Goal: Communication & Community: Answer question/provide support

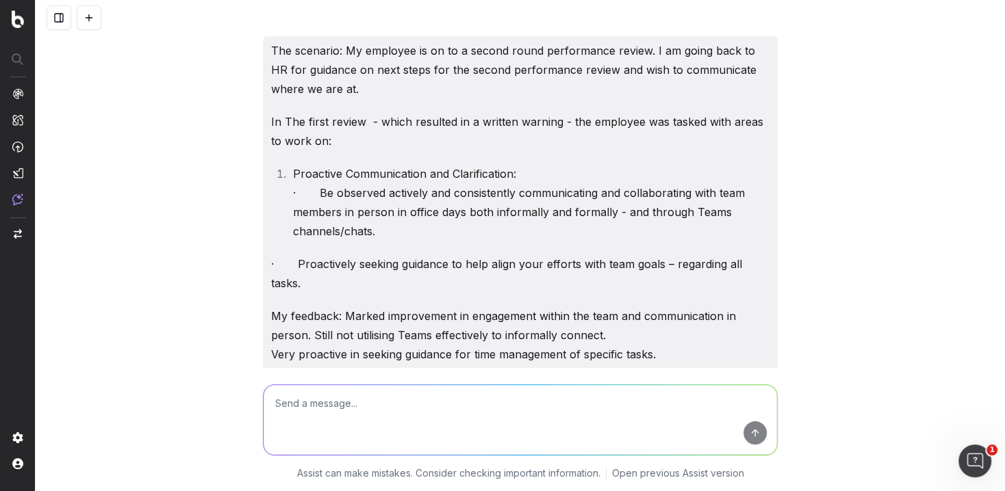
scroll to position [4501, 0]
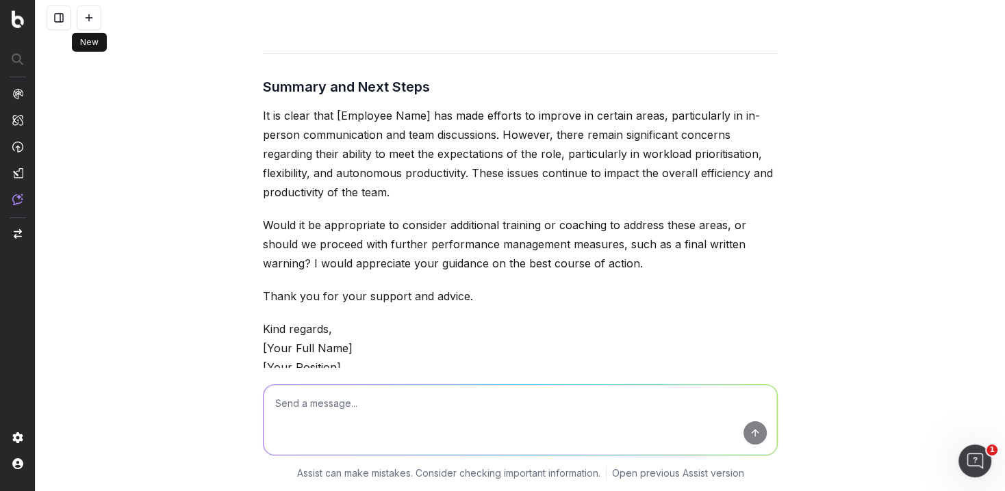
click at [88, 23] on button at bounding box center [89, 17] width 25 height 25
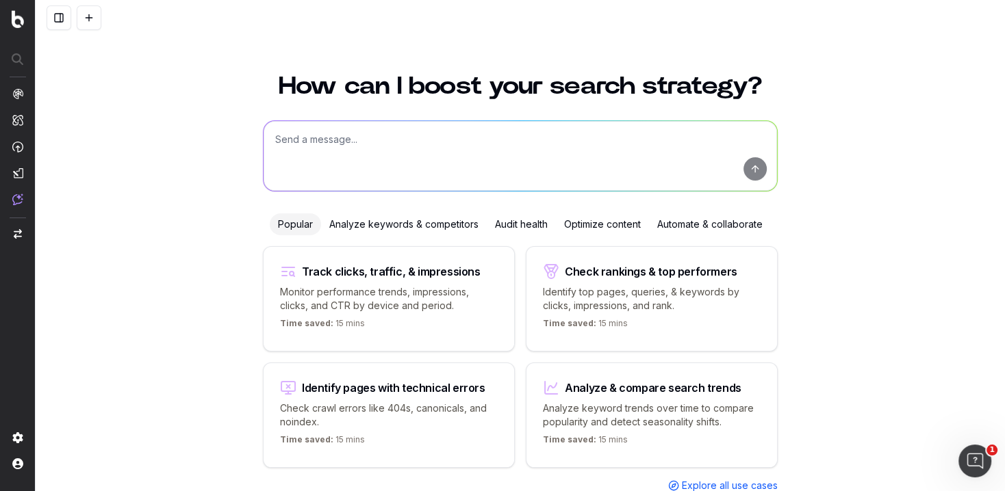
scroll to position [38, 0]
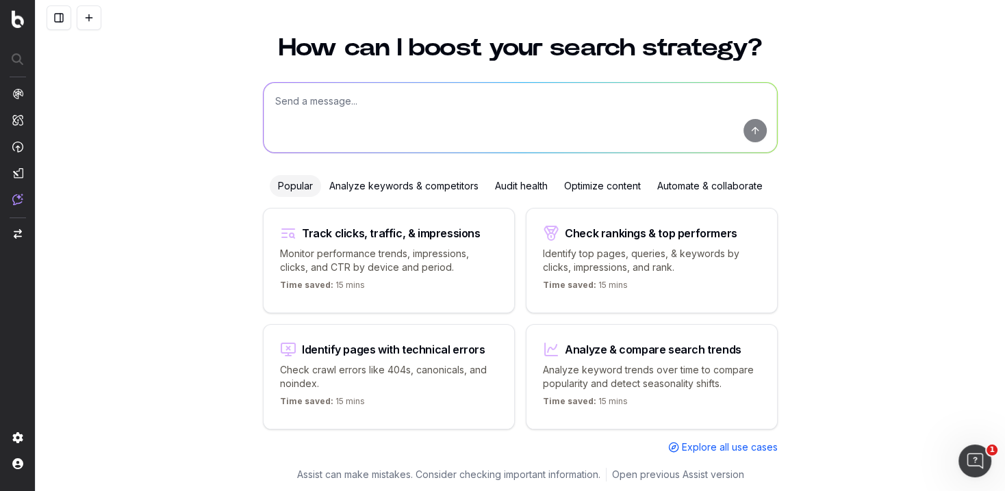
click at [77, 5] on button at bounding box center [89, 17] width 25 height 25
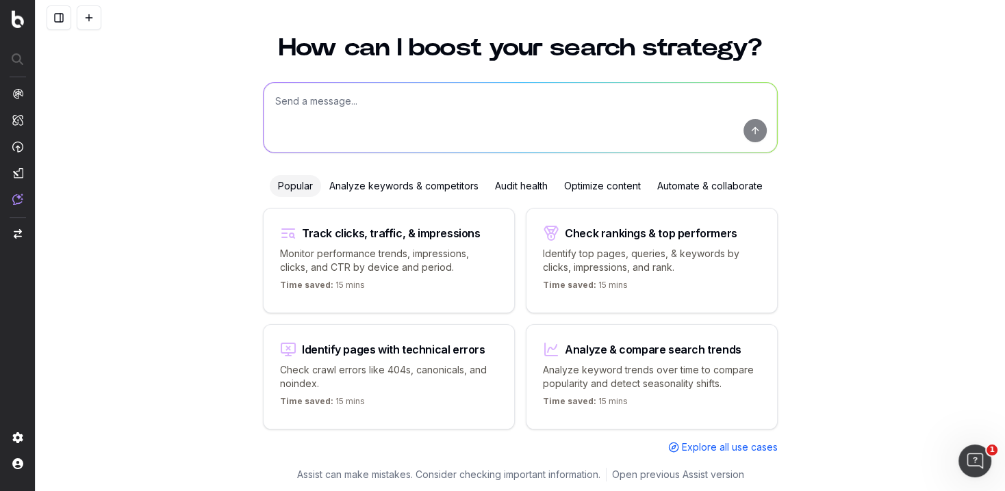
click at [77, 5] on button at bounding box center [89, 17] width 25 height 25
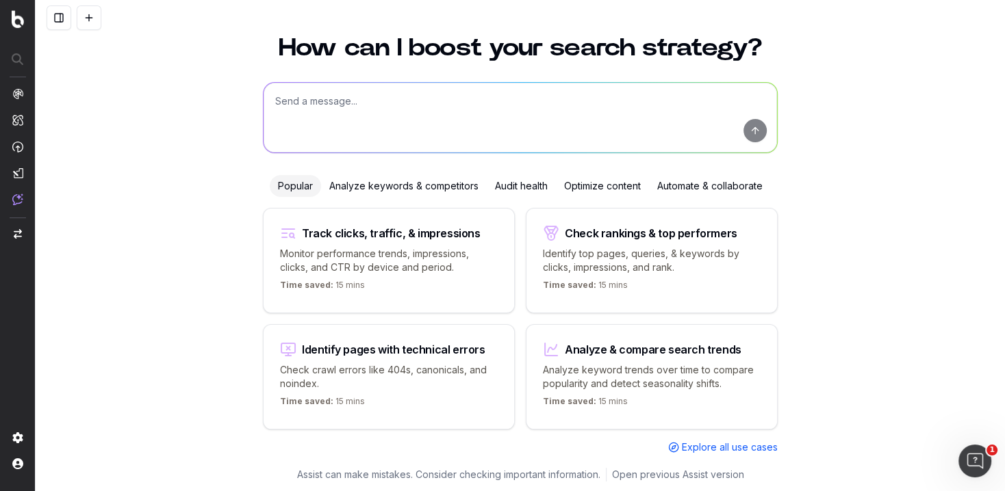
click at [77, 5] on button at bounding box center [89, 17] width 25 height 25
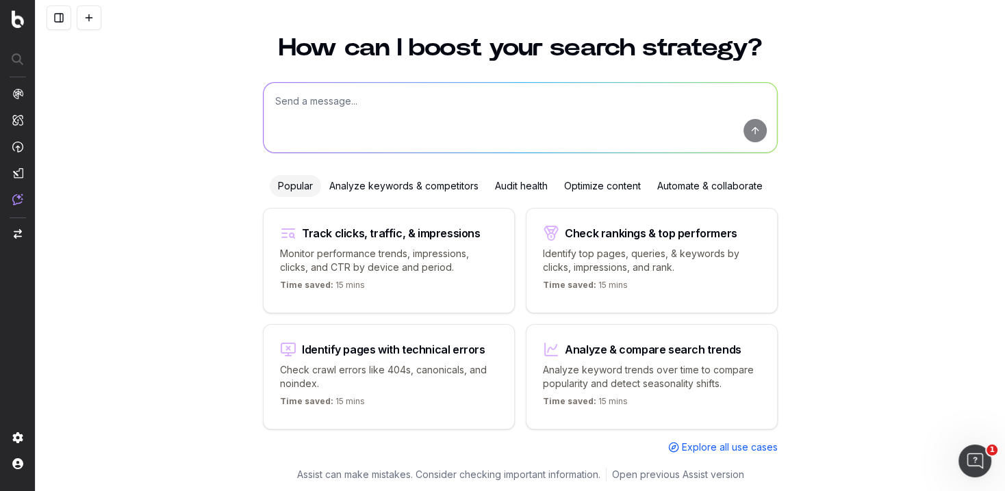
click at [77, 5] on button at bounding box center [89, 17] width 25 height 25
drag, startPoint x: 352, startPoint y: 91, endPoint x: 348, endPoint y: 96, distance: 7.3
click at [348, 96] on textarea at bounding box center [519, 118] width 513 height 70
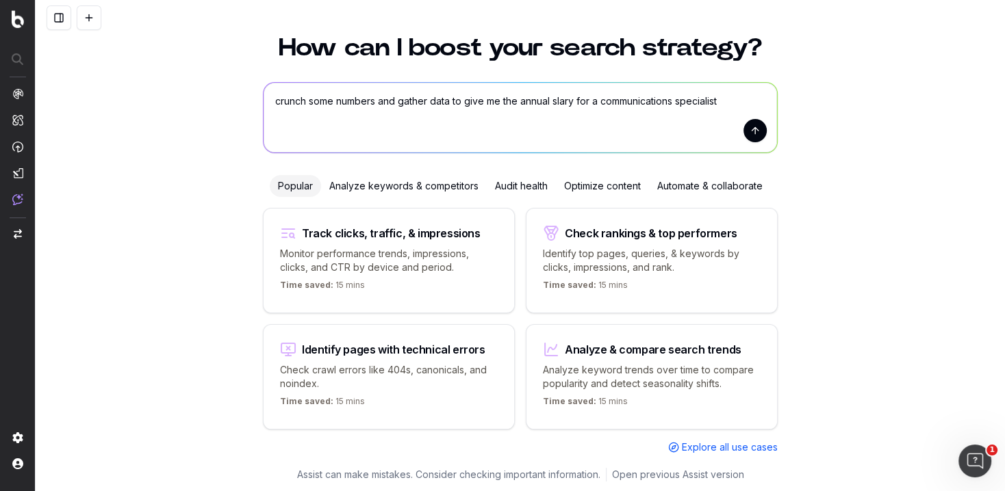
click at [557, 101] on textarea "crunch some numbers and gather data to give me the annual slary for a communica…" at bounding box center [519, 118] width 513 height 70
click at [575, 100] on textarea "crunch some numbers and gather data to give me the annual salary for a communic…" at bounding box center [519, 118] width 513 height 70
click at [582, 100] on textarea "crunch some numbers and gather data to give me the annual salary for a communic…" at bounding box center [519, 118] width 513 height 70
type textarea "crunch some numbers and gather data to give me the annual salary in [GEOGRAPHIC…"
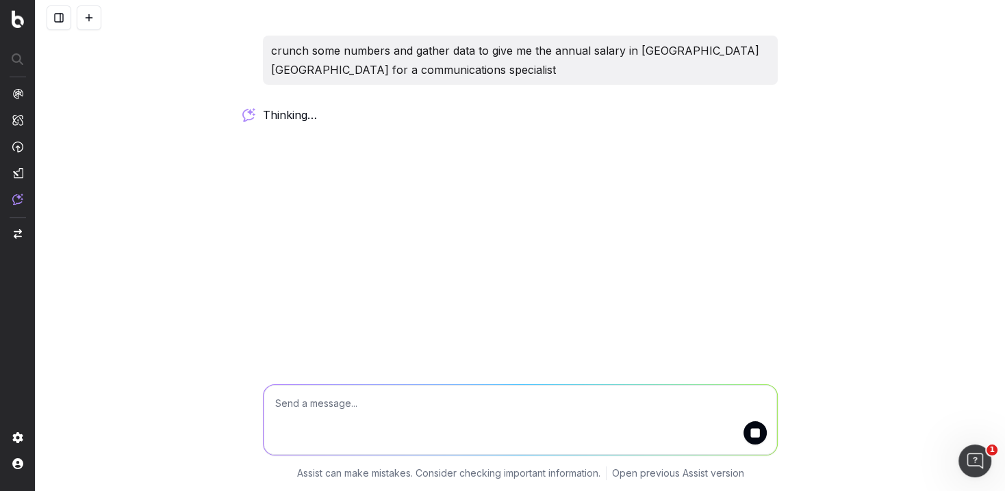
scroll to position [0, 0]
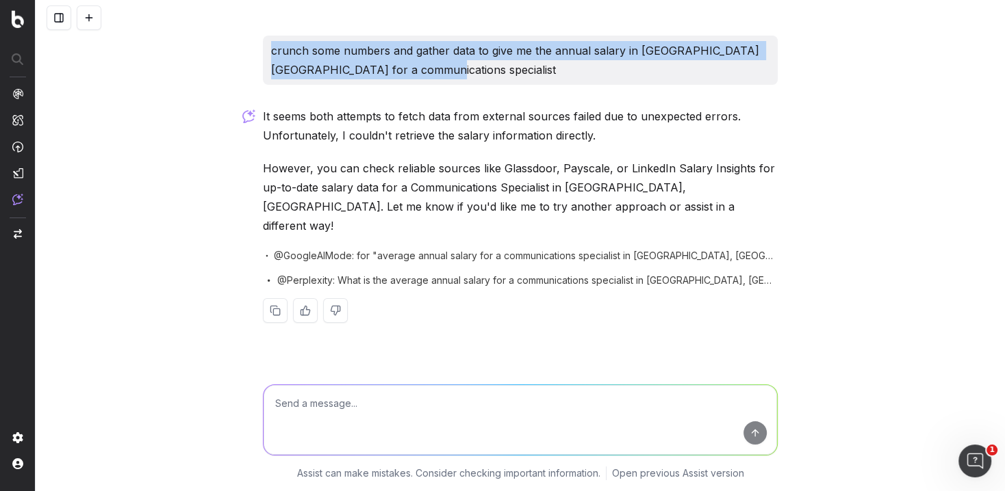
drag, startPoint x: 392, startPoint y: 71, endPoint x: 266, endPoint y: 48, distance: 128.7
click at [266, 48] on div "crunch some numbers and gather data to give me the annual salary in [GEOGRAPHIC…" at bounding box center [520, 60] width 515 height 49
copy p "crunch some numbers and gather data to give me the annual salary in [GEOGRAPHIC…"
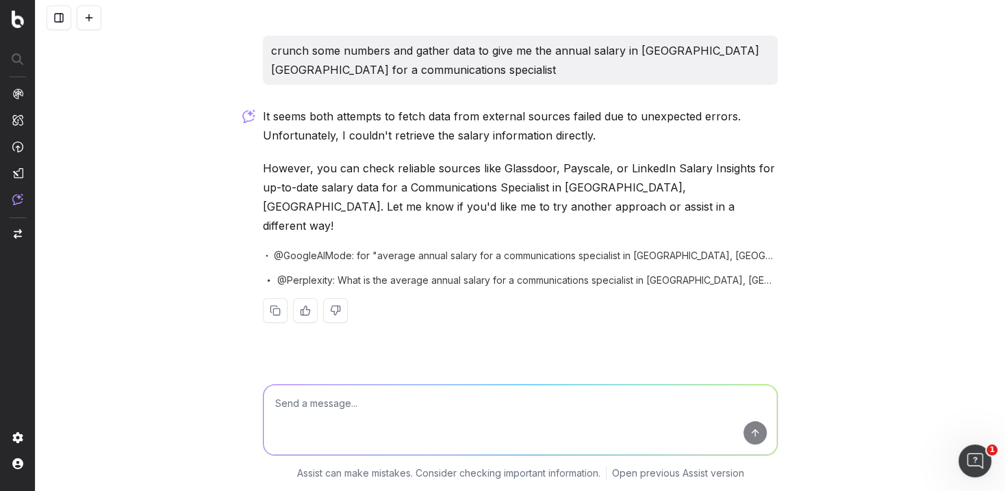
click at [324, 409] on textarea at bounding box center [519, 420] width 513 height 70
paste textarea "crunch some numbers and gather data to give me the annual salary in [GEOGRAPHIC…"
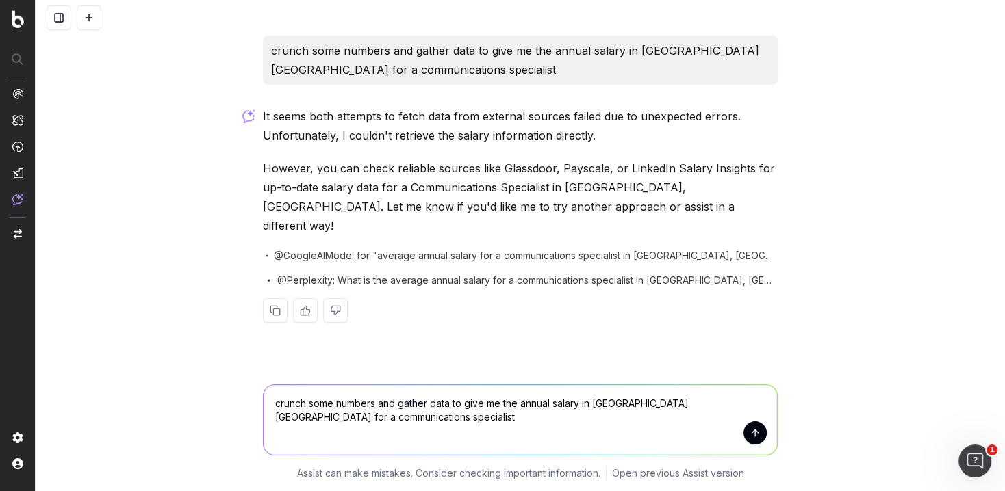
drag, startPoint x: 549, startPoint y: 404, endPoint x: 523, endPoint y: 400, distance: 26.2
click at [524, 400] on textarea "crunch some numbers and gather data to give me the annual salary in [GEOGRAPHIC…" at bounding box center [519, 420] width 513 height 70
type textarea "crunch some numbers and gather data to give me the average salary in [GEOGRAPHI…"
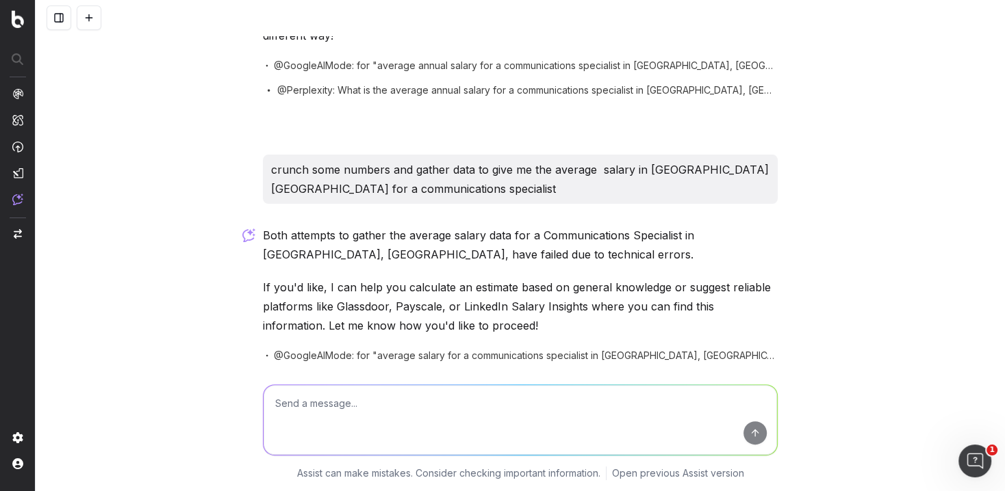
scroll to position [226, 0]
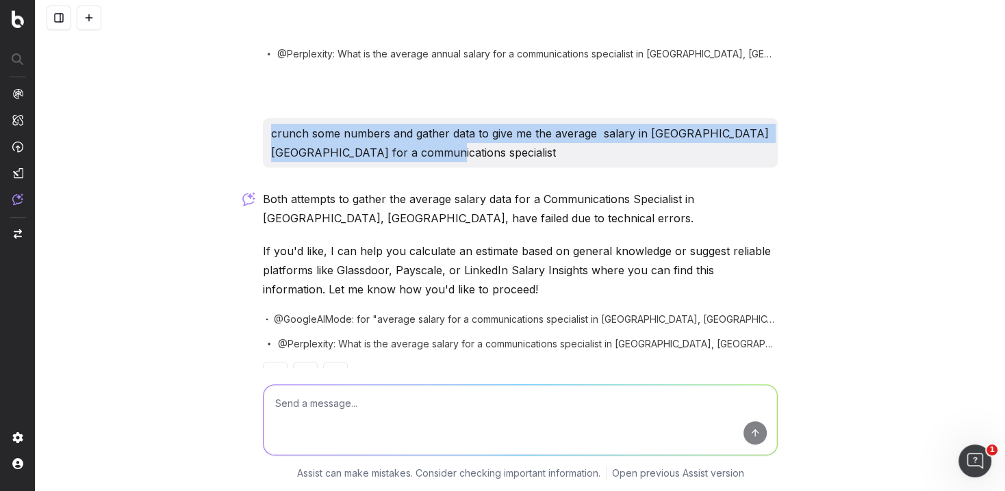
drag, startPoint x: 307, startPoint y: 135, endPoint x: 263, endPoint y: 119, distance: 46.1
click at [263, 119] on div "crunch some numbers and gather data to give me the average salary in [GEOGRAPHI…" at bounding box center [520, 142] width 515 height 49
copy p "crunch some numbers and gather data to give me the average salary in [GEOGRAPHI…"
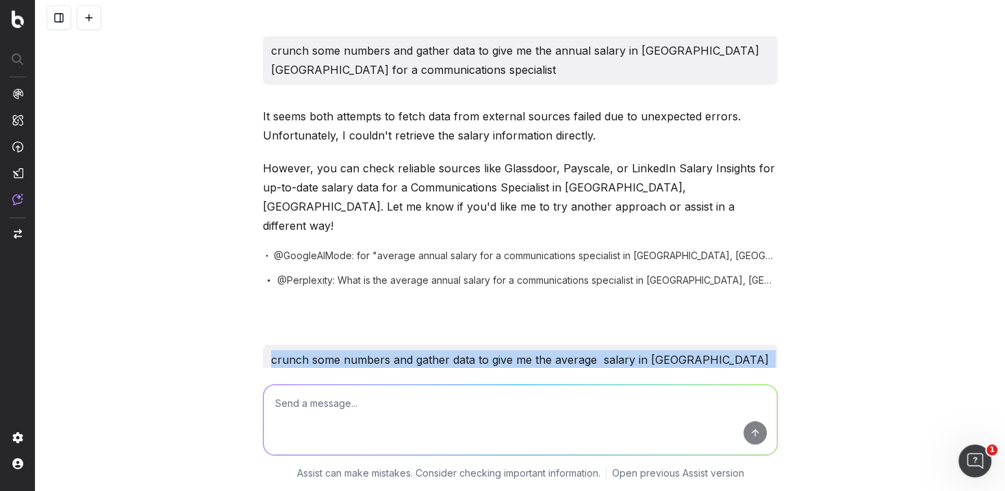
click at [89, 12] on button at bounding box center [89, 17] width 25 height 25
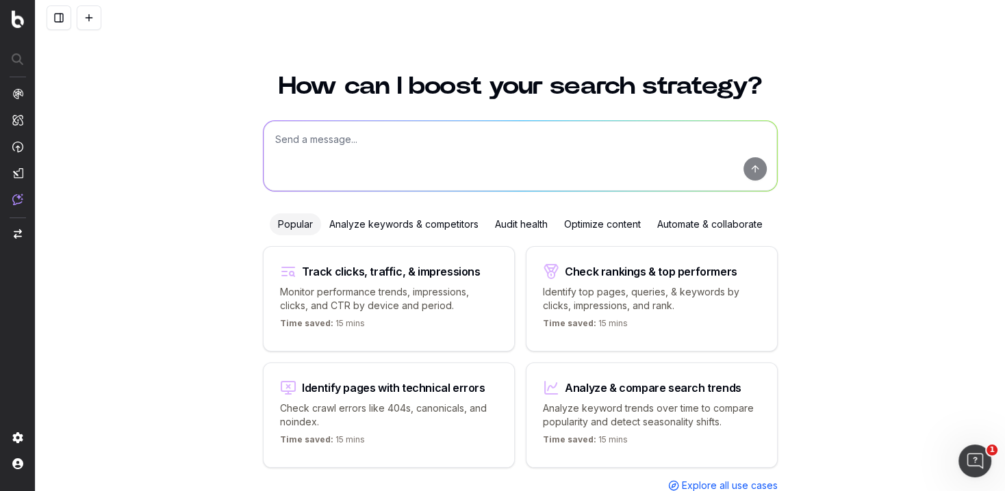
click at [297, 147] on textarea at bounding box center [519, 156] width 513 height 70
click at [526, 144] on textarea "Here is my completed All BBQs content page." at bounding box center [519, 156] width 513 height 70
click at [477, 135] on textarea "Here is my completed All BBQs content page." at bounding box center [519, 156] width 513 height 70
paste textarea "[Lorem] Ipsum do sitam con adipis el sed doei TEM incididunt Utlaboree dol ma a…"
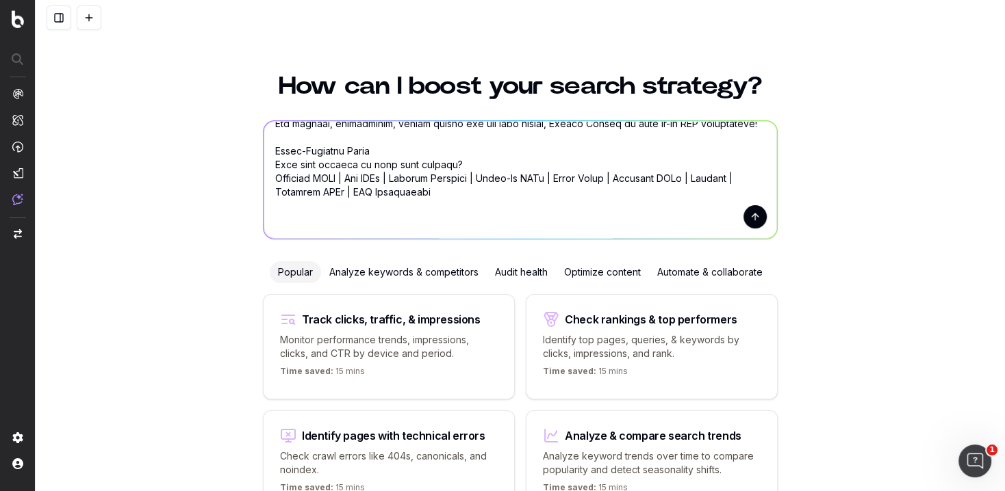
scroll to position [1384, 0]
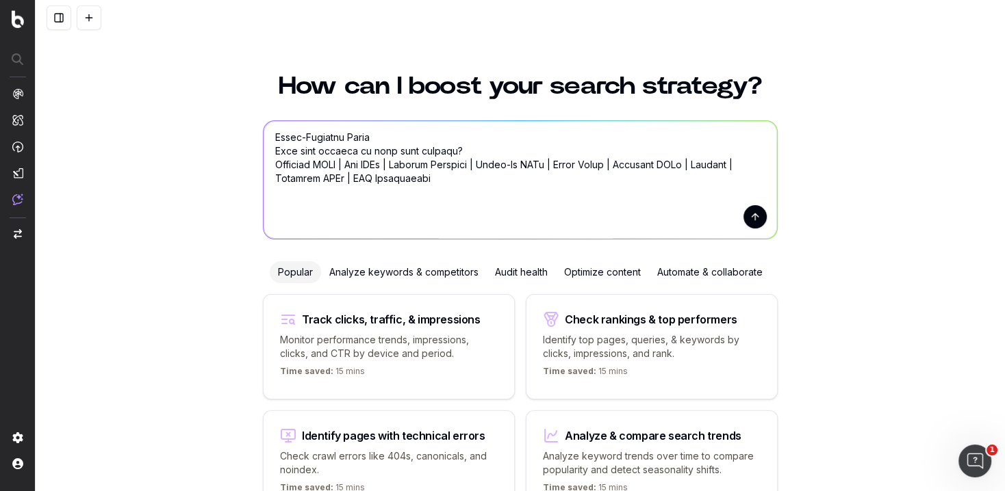
paste textarea "Lore Ipsumdo Sitamet C adip elit seddoei te Incidi’u laboree dol! Magnaal eni’a…"
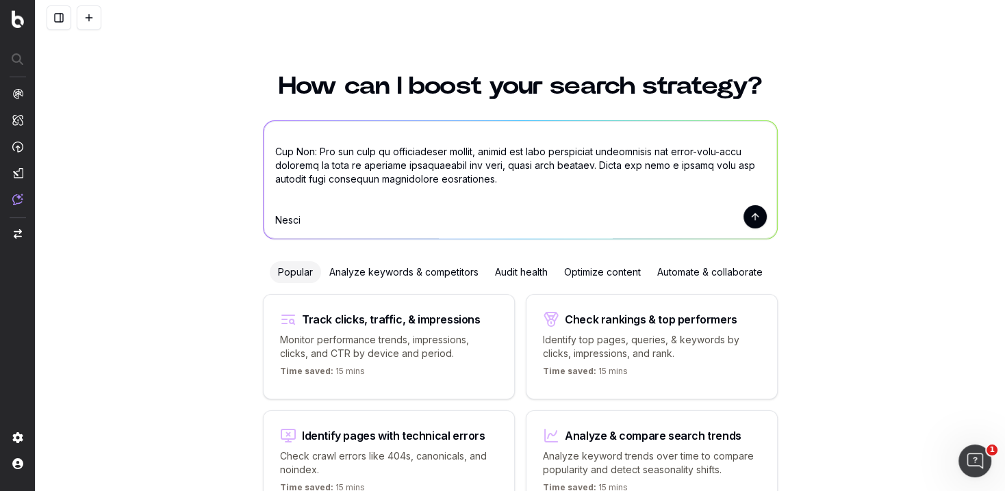
scroll to position [5045, 0]
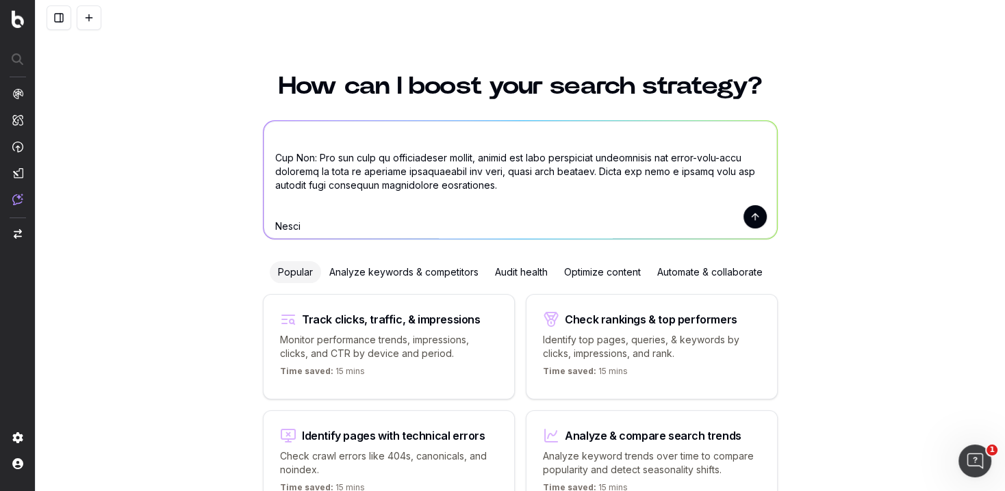
drag, startPoint x: 331, startPoint y: 219, endPoint x: 255, endPoint y: 183, distance: 83.9
click at [255, 183] on div "How can I boost your search strategy? Popular Analyze keywords & competitors Au…" at bounding box center [520, 302] width 969 height 491
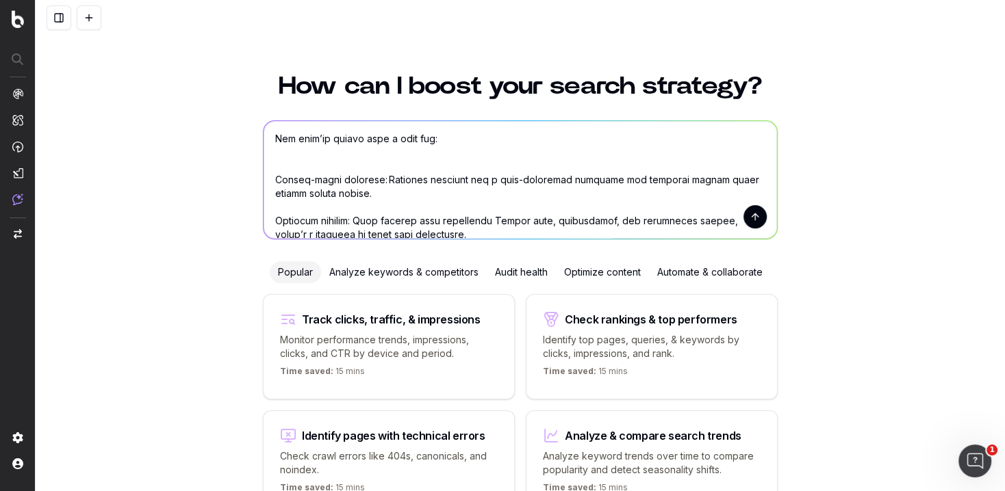
scroll to position [4764, 0]
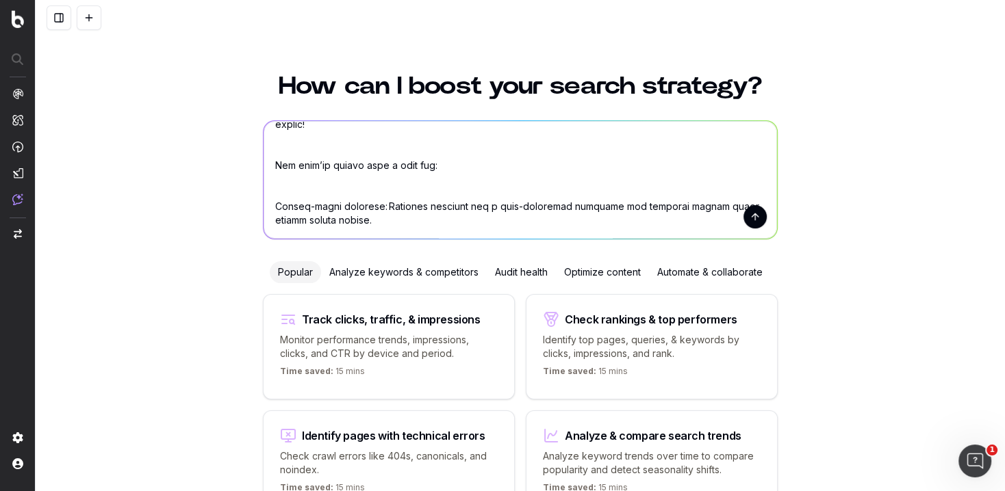
type textarea "Lore ip do sitametco Adi ELIt seddoei temp: [Incid] Utlab et dolor mag aliqua e…"
click at [755, 218] on button "submit" at bounding box center [754, 216] width 23 height 23
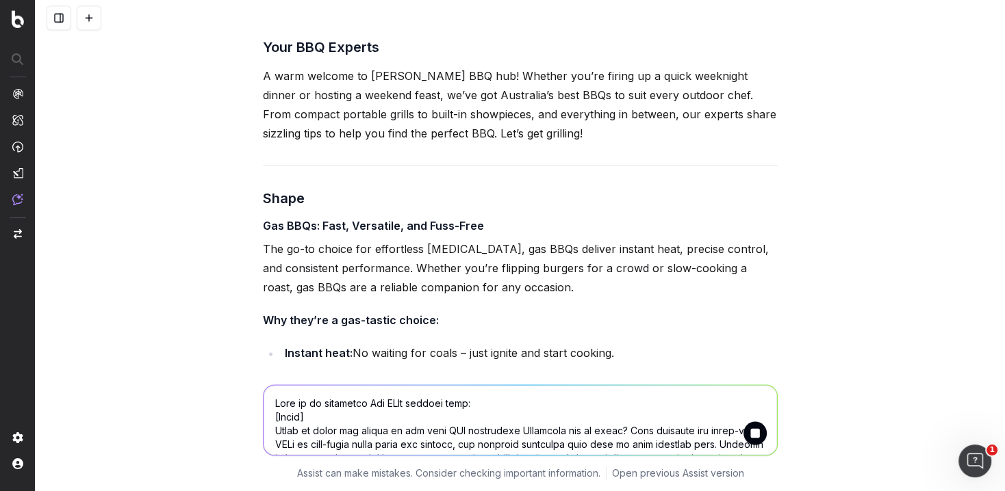
scroll to position [6156, 0]
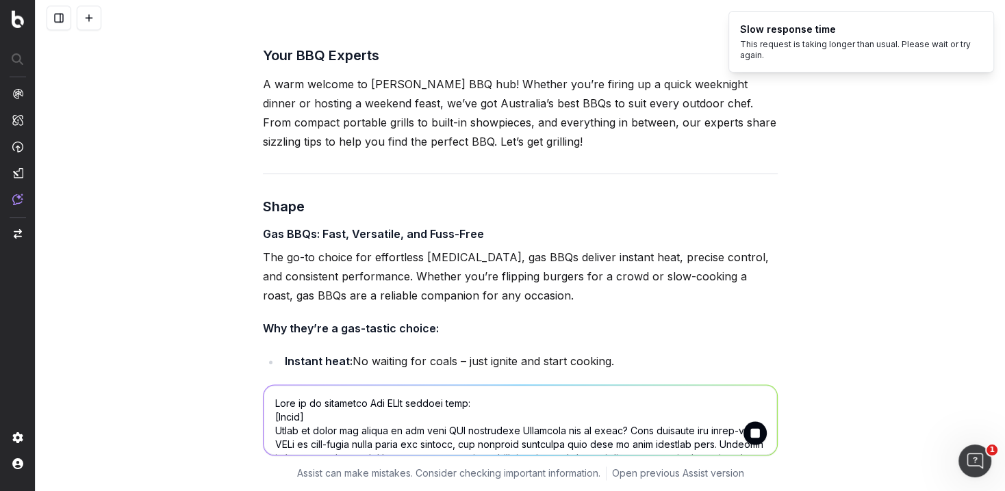
click at [310, 413] on textarea at bounding box center [519, 420] width 513 height 70
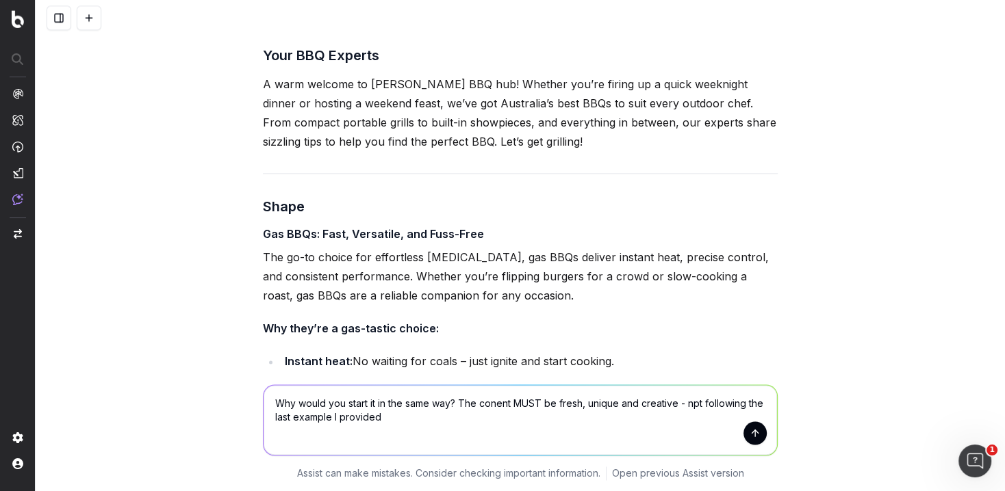
type textarea "Why would you start it in the same way? The conent MUST be fresh, unique and cr…"
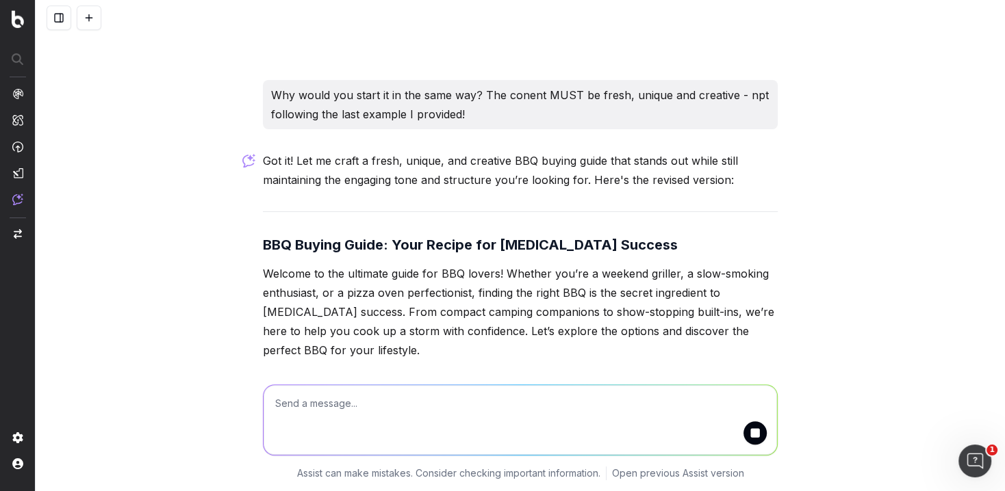
scroll to position [9505, 0]
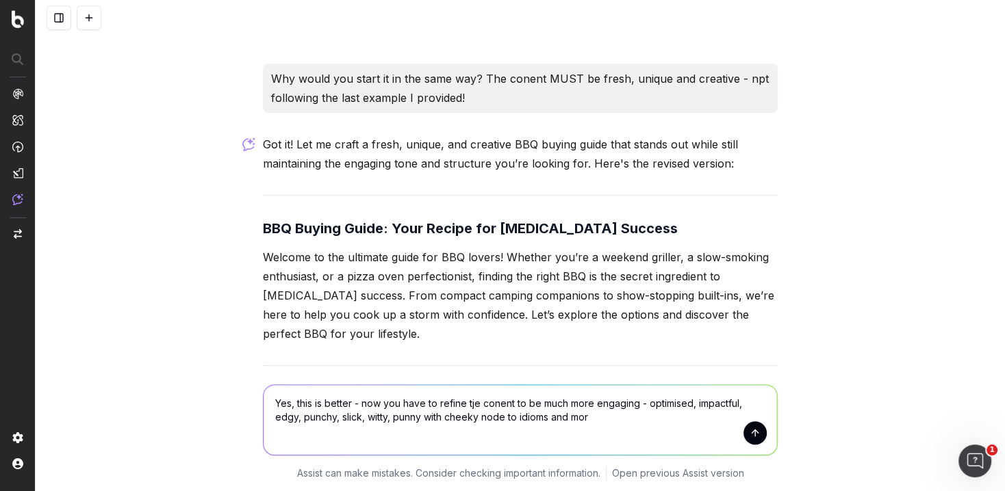
type textarea "Yes, this is better - now you have to refine tje conent to be much more engagin…"
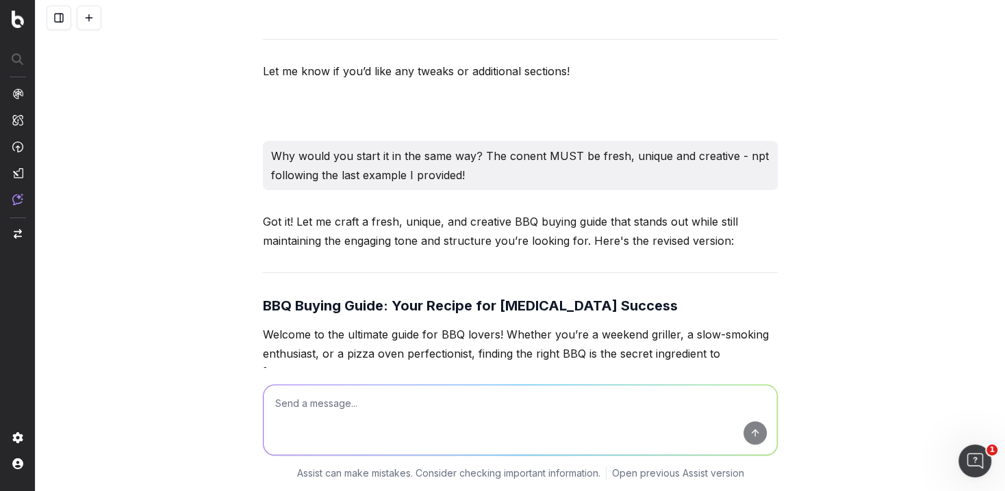
scroll to position [9440, 0]
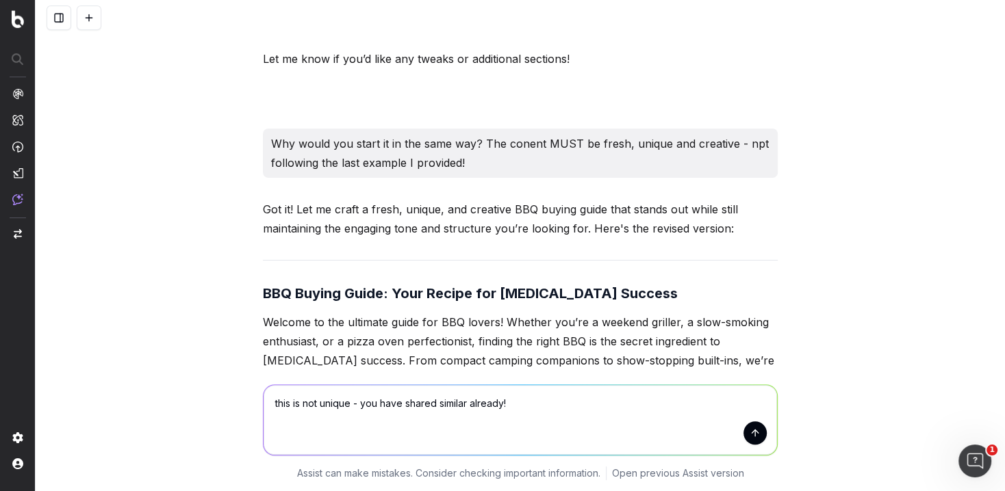
type textarea "this is not unique - you have shared similar already!!"
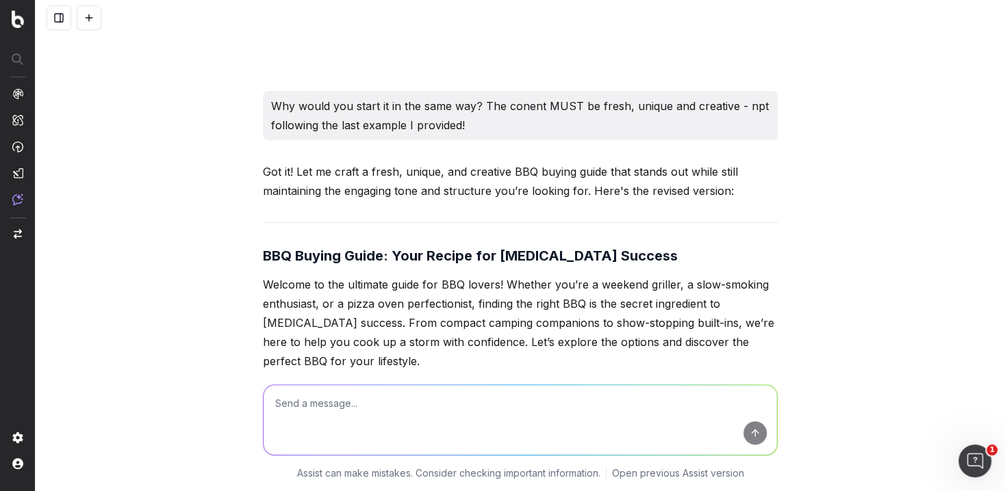
scroll to position [9485, 0]
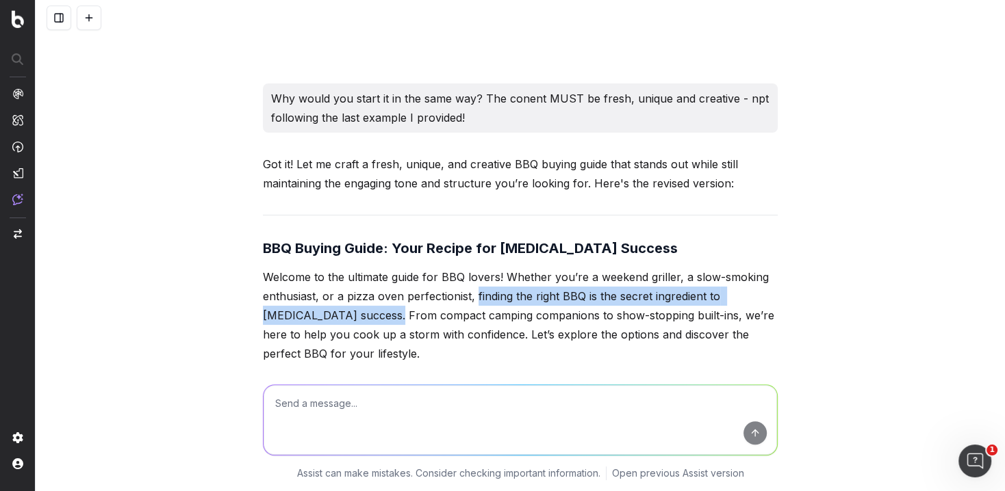
drag, startPoint x: 348, startPoint y: 288, endPoint x: 475, endPoint y: 270, distance: 128.6
click at [475, 270] on p "Welcome to the ultimate guide for BBQ lovers! Whether you’re a weekend griller,…" at bounding box center [520, 316] width 515 height 96
copy p "finding the right BBQ is the secret ingredient to [MEDICAL_DATA] success"
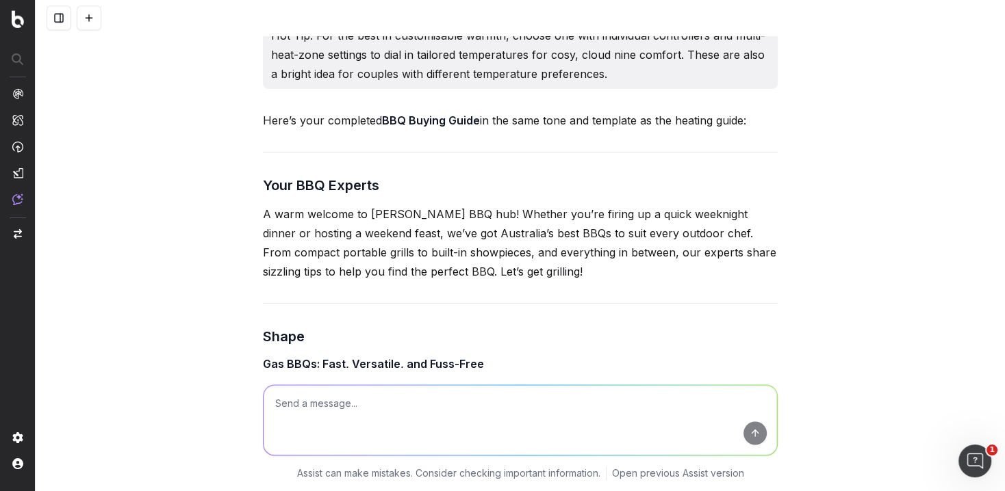
scroll to position [6057, 0]
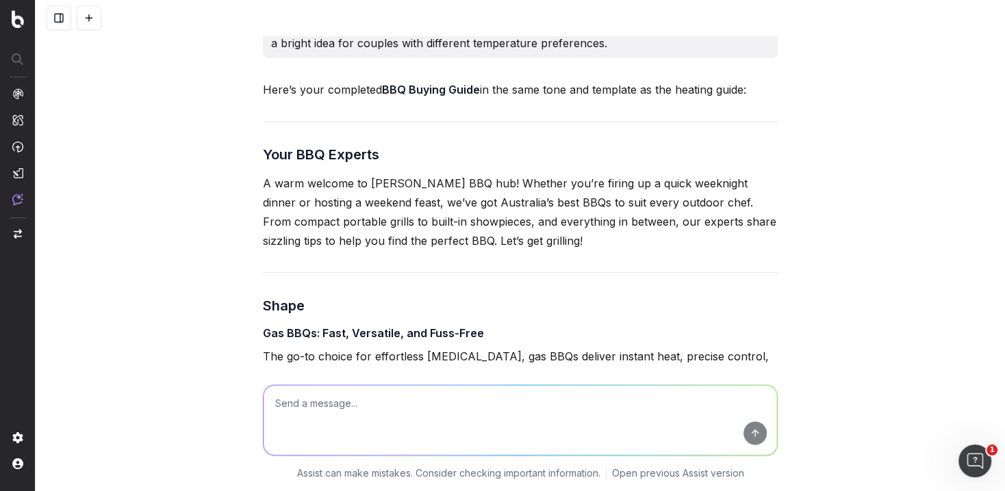
click at [403, 238] on p "A warm welcome to [PERSON_NAME] BBQ hub! Whether you’re firing up a quick weekn…" at bounding box center [520, 212] width 515 height 77
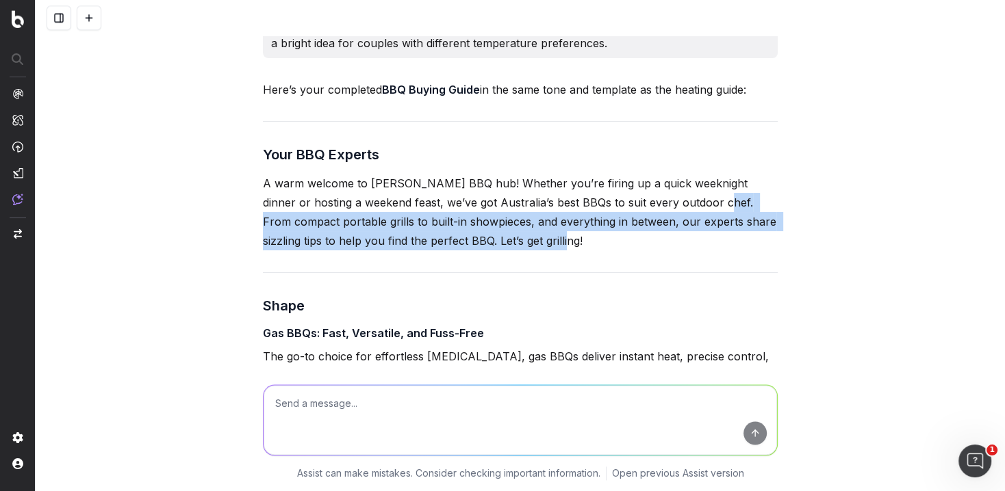
drag, startPoint x: 500, startPoint y: 235, endPoint x: 700, endPoint y: 202, distance: 202.6
click at [700, 202] on p "A warm welcome to [PERSON_NAME] BBQ hub! Whether you’re firing up a quick weekn…" at bounding box center [520, 212] width 515 height 77
copy p "From compact portable grills to built-in showpieces, and everything in between,…"
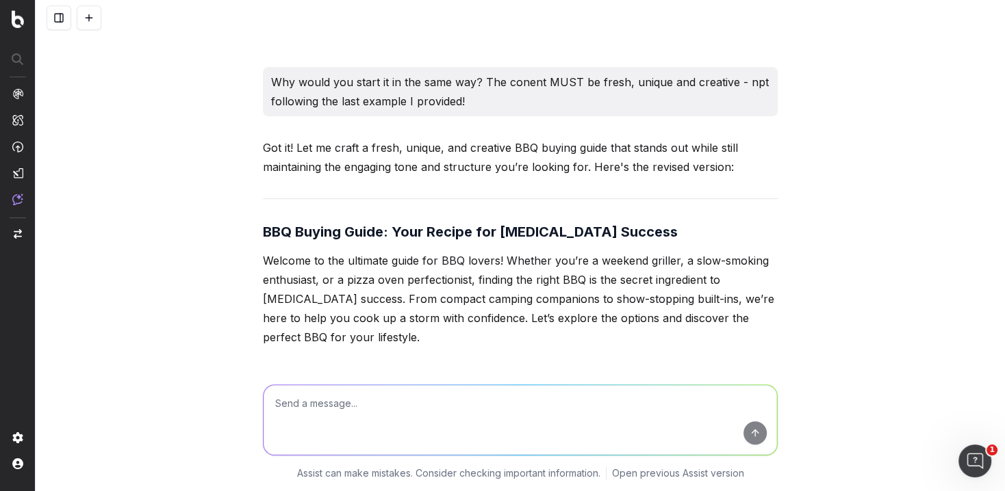
scroll to position [9531, 0]
